Goal: Find specific page/section: Find specific page/section

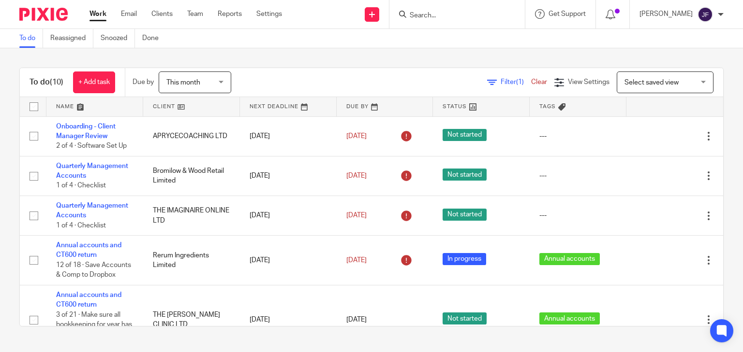
click at [482, 23] on div at bounding box center [456, 14] width 135 height 29
click at [482, 12] on input "Search" at bounding box center [452, 16] width 87 height 9
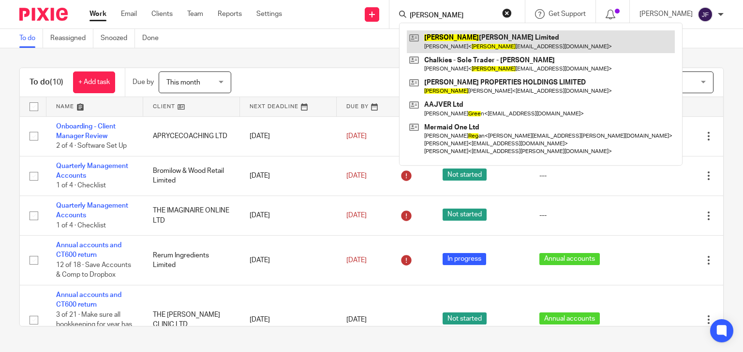
type input "[PERSON_NAME]"
click at [484, 31] on link at bounding box center [541, 41] width 268 height 22
